Goal: Navigation & Orientation: Find specific page/section

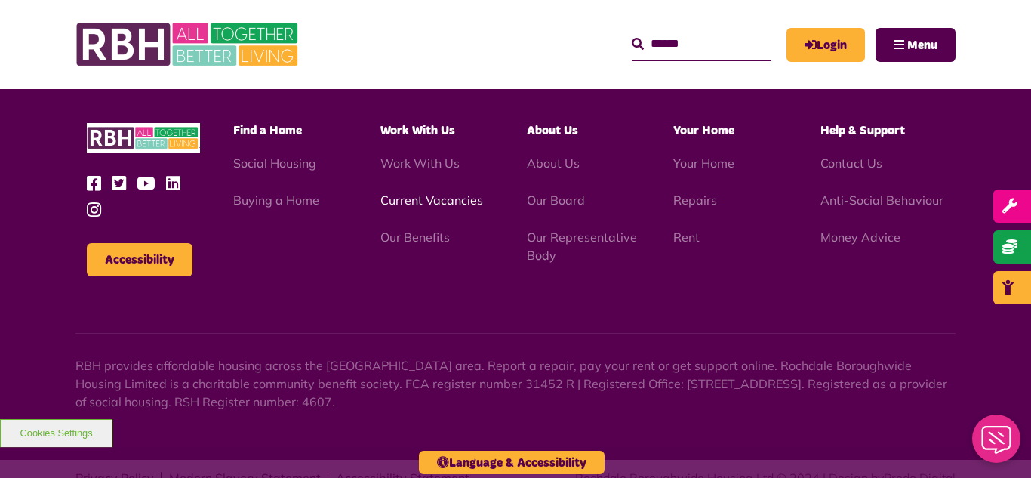
scroll to position [4382, 0]
click at [418, 192] on link "Current Vacancies" at bounding box center [431, 199] width 103 height 15
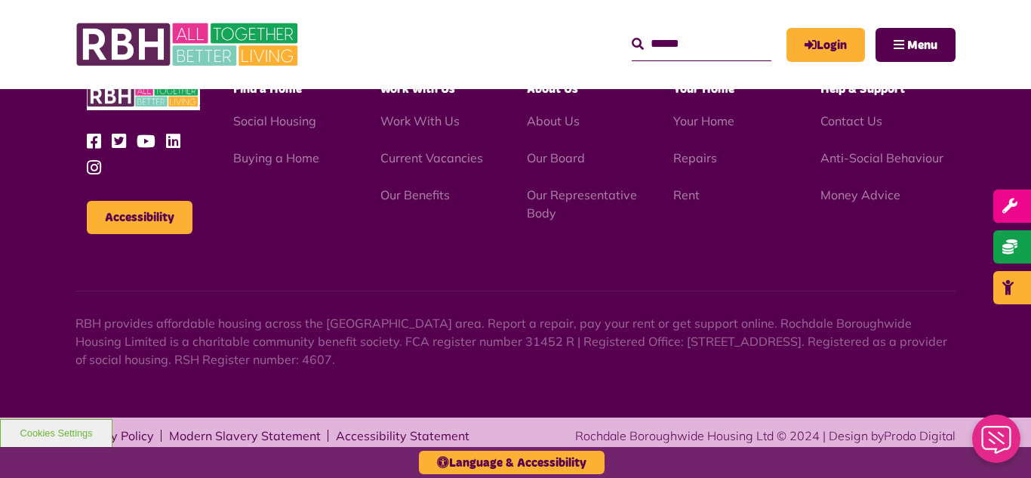
scroll to position [2499, 0]
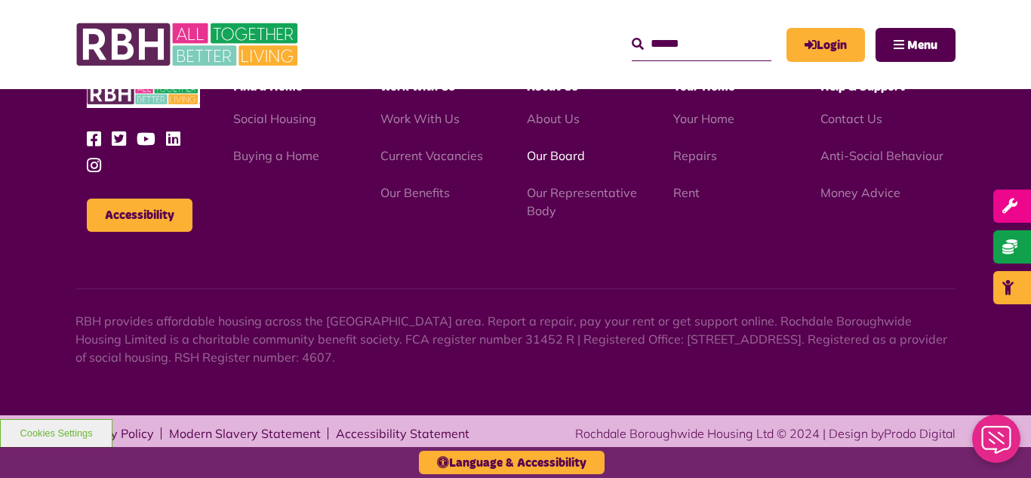
click at [550, 157] on link "Our Board" at bounding box center [556, 155] width 58 height 15
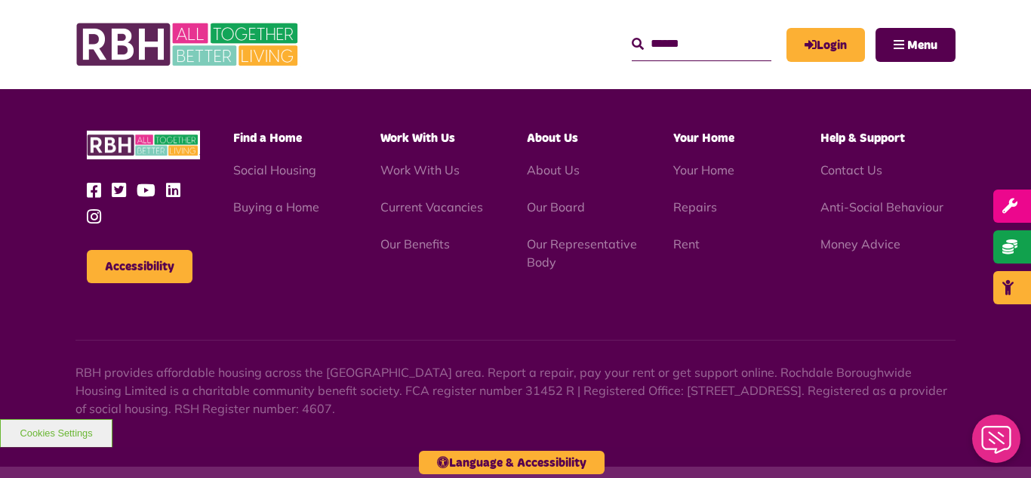
scroll to position [3964, 0]
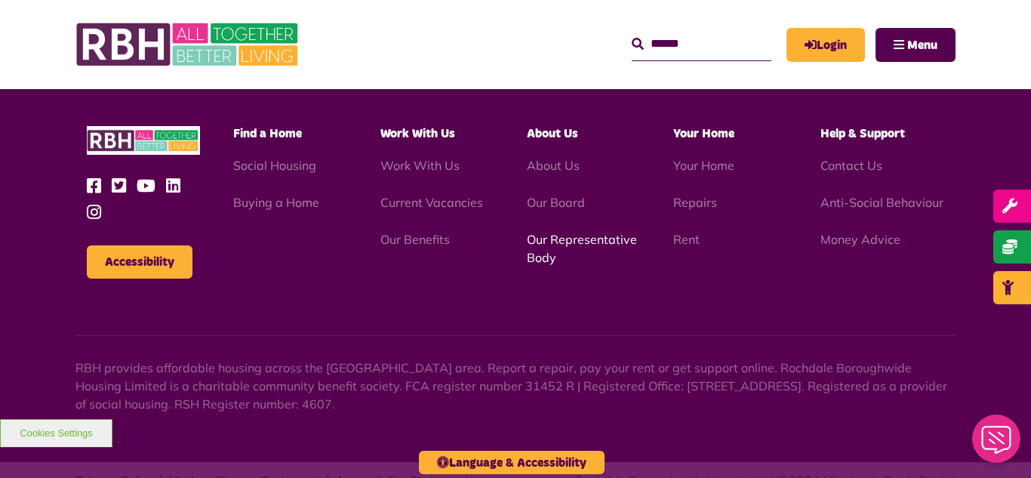
click at [566, 232] on link "Our Representative Body" at bounding box center [582, 248] width 110 height 33
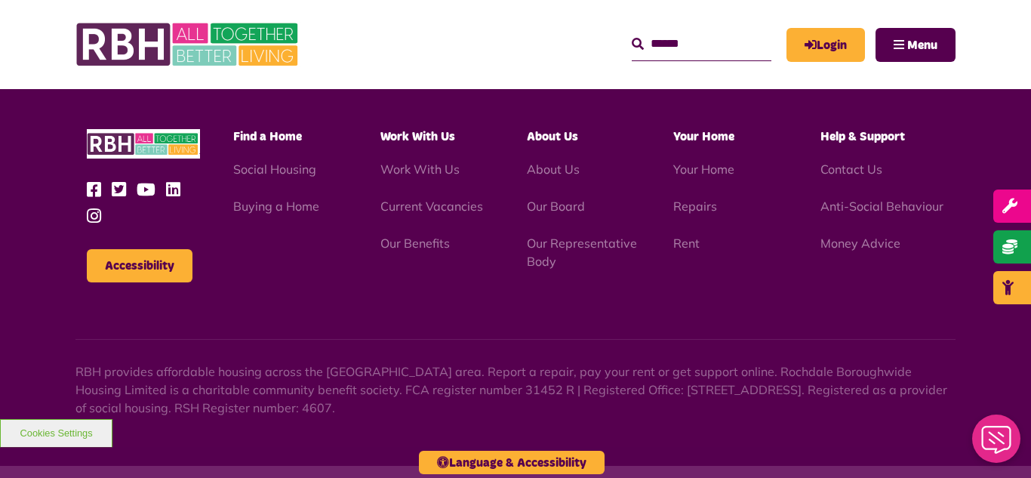
scroll to position [4382, 0]
